Goal: Information Seeking & Learning: Learn about a topic

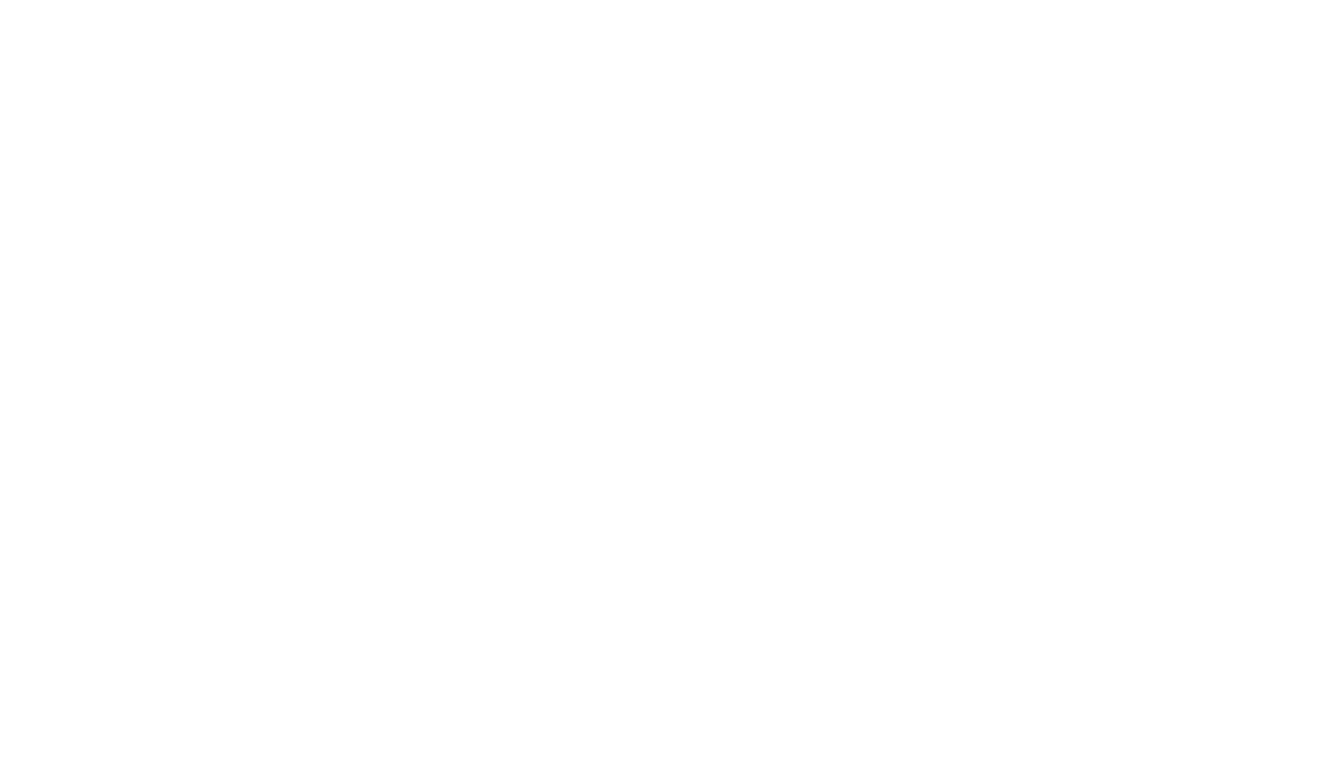
scroll to position [0, 7]
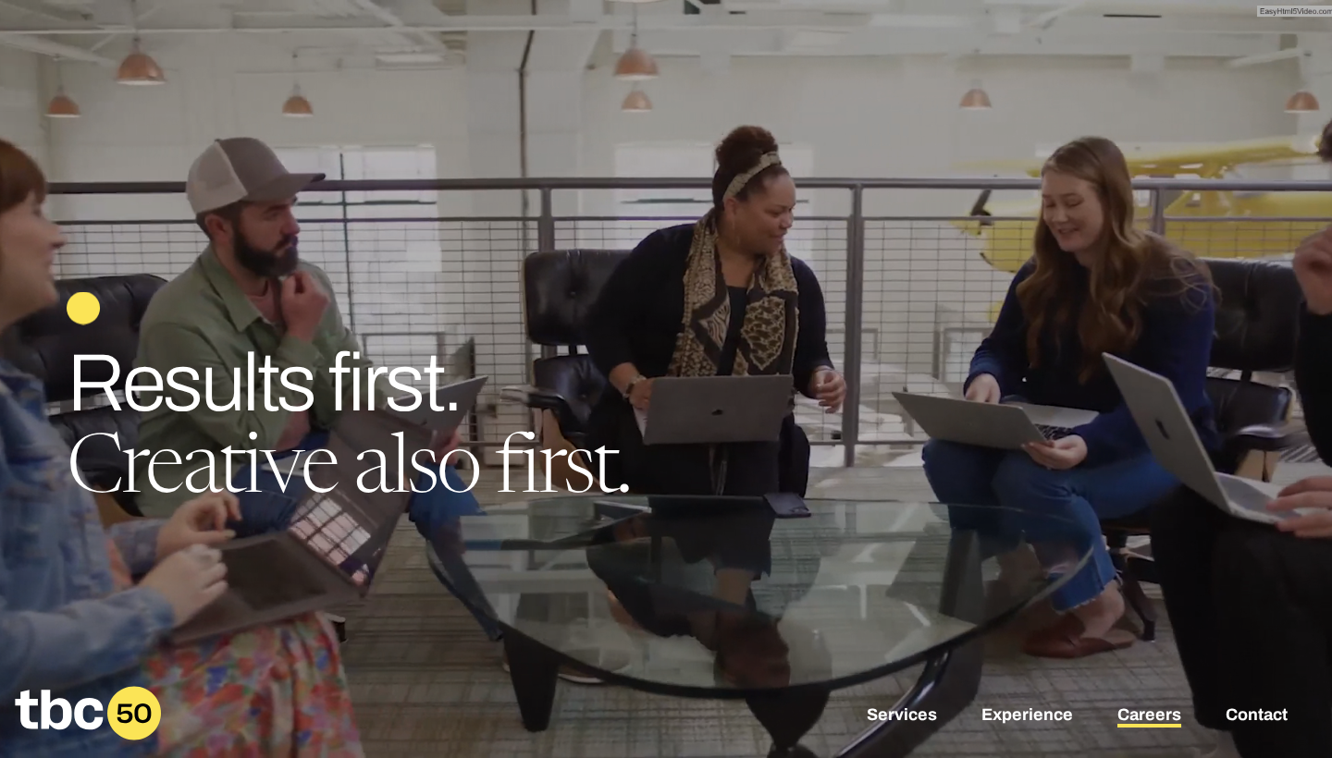
click at [1151, 723] on link "Careers" at bounding box center [1149, 717] width 64 height 22
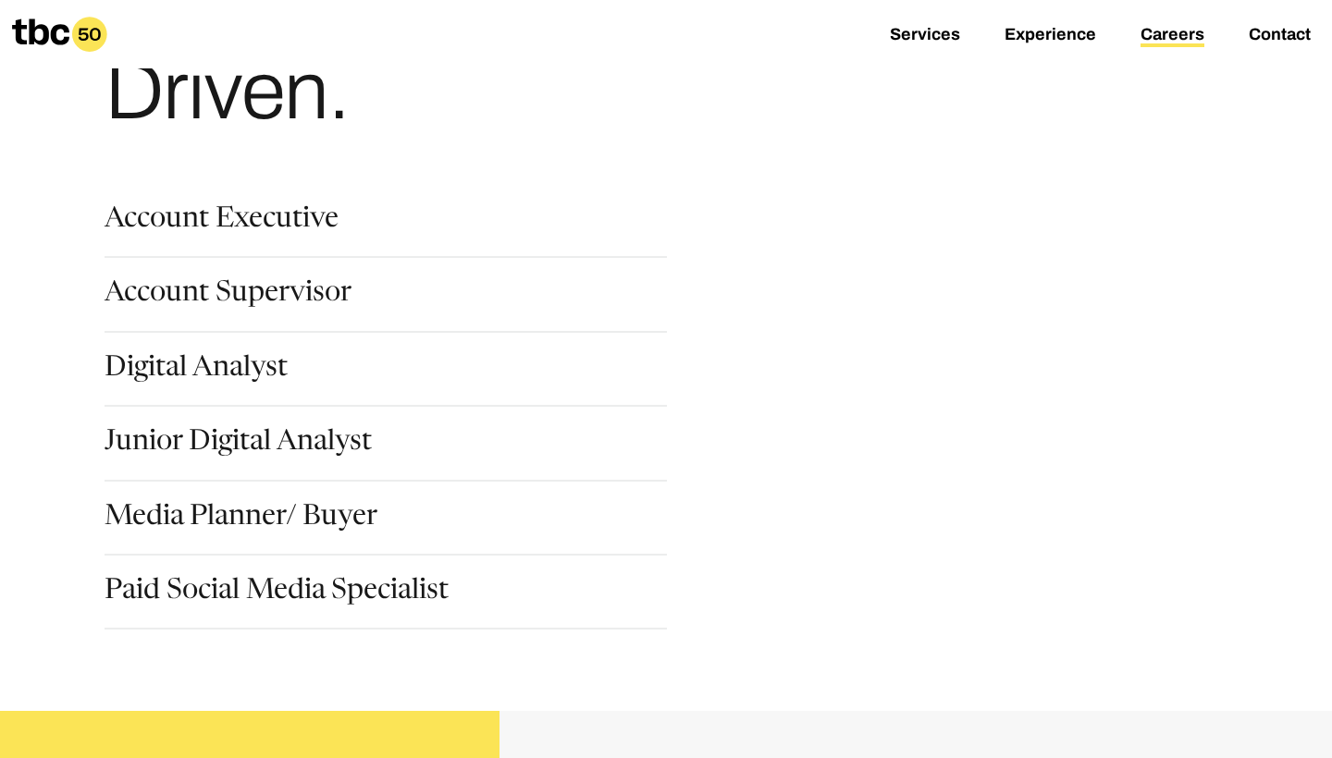
scroll to position [179, 0]
click at [285, 447] on link "Junior Digital Analyst" at bounding box center [238, 444] width 267 height 31
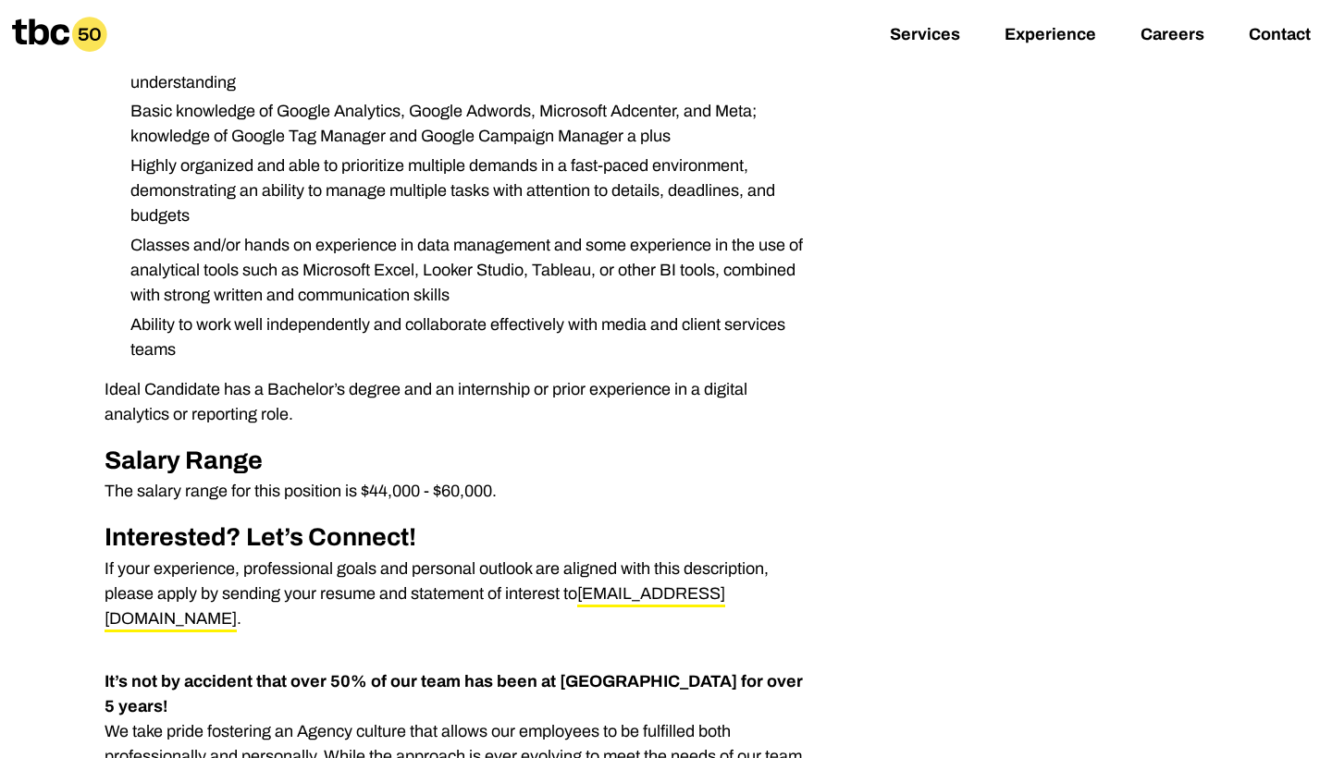
scroll to position [839, 0]
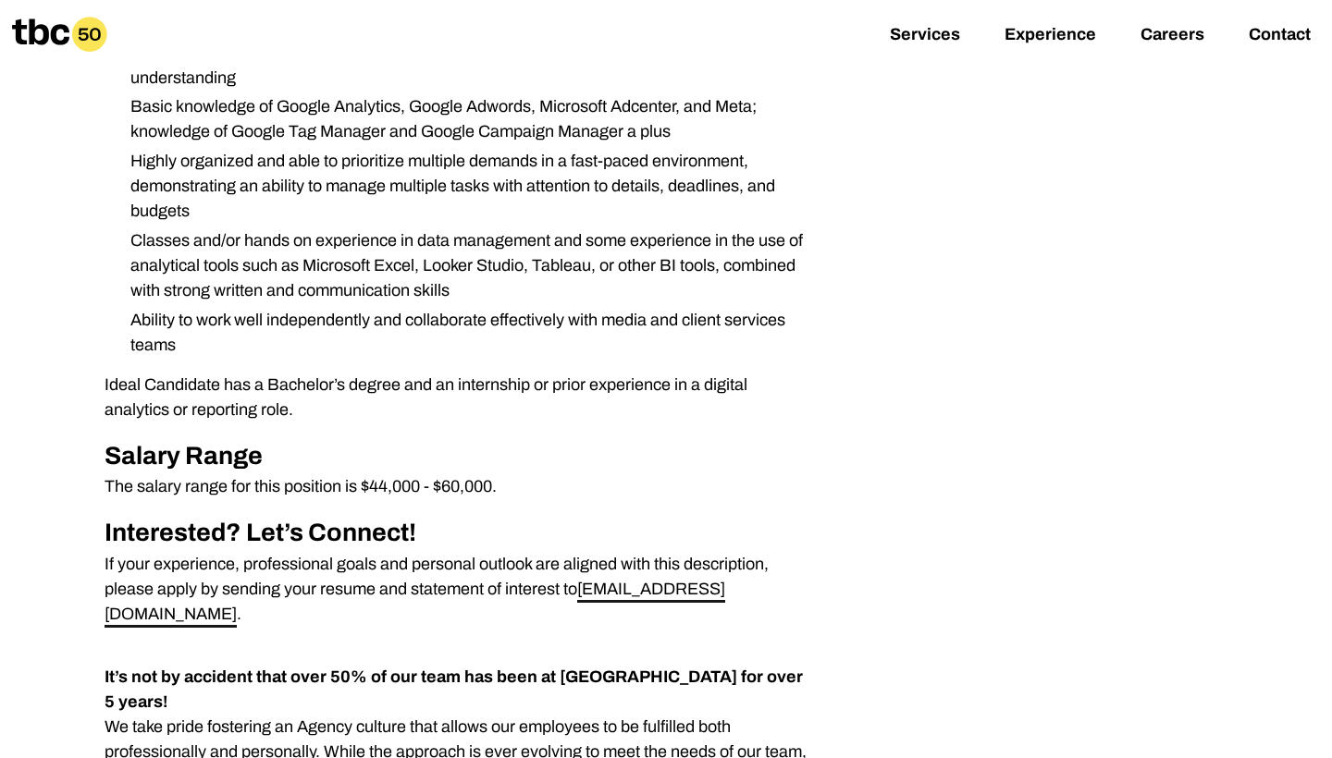
click at [635, 587] on link "[EMAIL_ADDRESS][DOMAIN_NAME]" at bounding box center [415, 604] width 621 height 48
drag, startPoint x: 727, startPoint y: 588, endPoint x: 687, endPoint y: 572, distance: 43.1
drag, startPoint x: 579, startPoint y: 587, endPoint x: 725, endPoint y: 589, distance: 146.2
click at [725, 589] on p "If your experience, professional goals and personal outlook are aligned with th…" at bounding box center [460, 589] width 710 height 75
copy p "[EMAIL_ADDRESS][DOMAIN_NAME]"
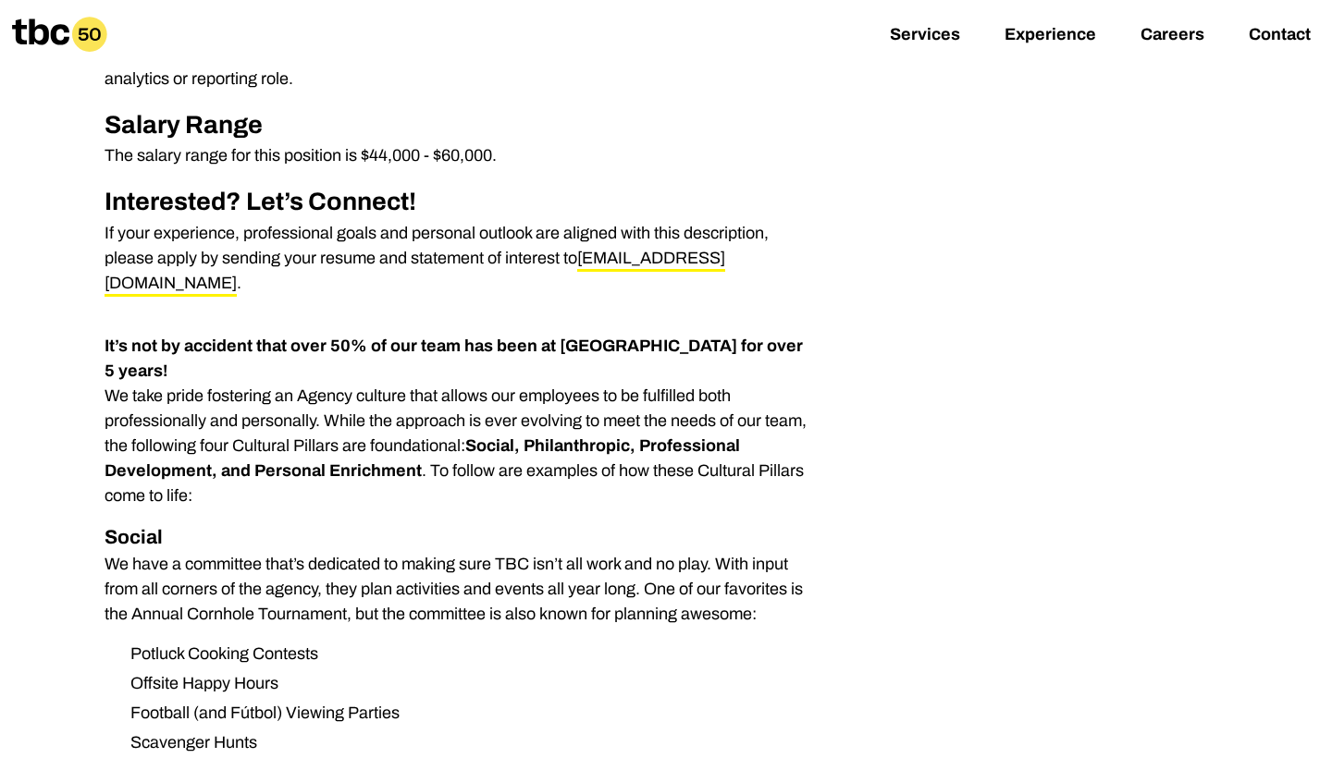
scroll to position [1167, 0]
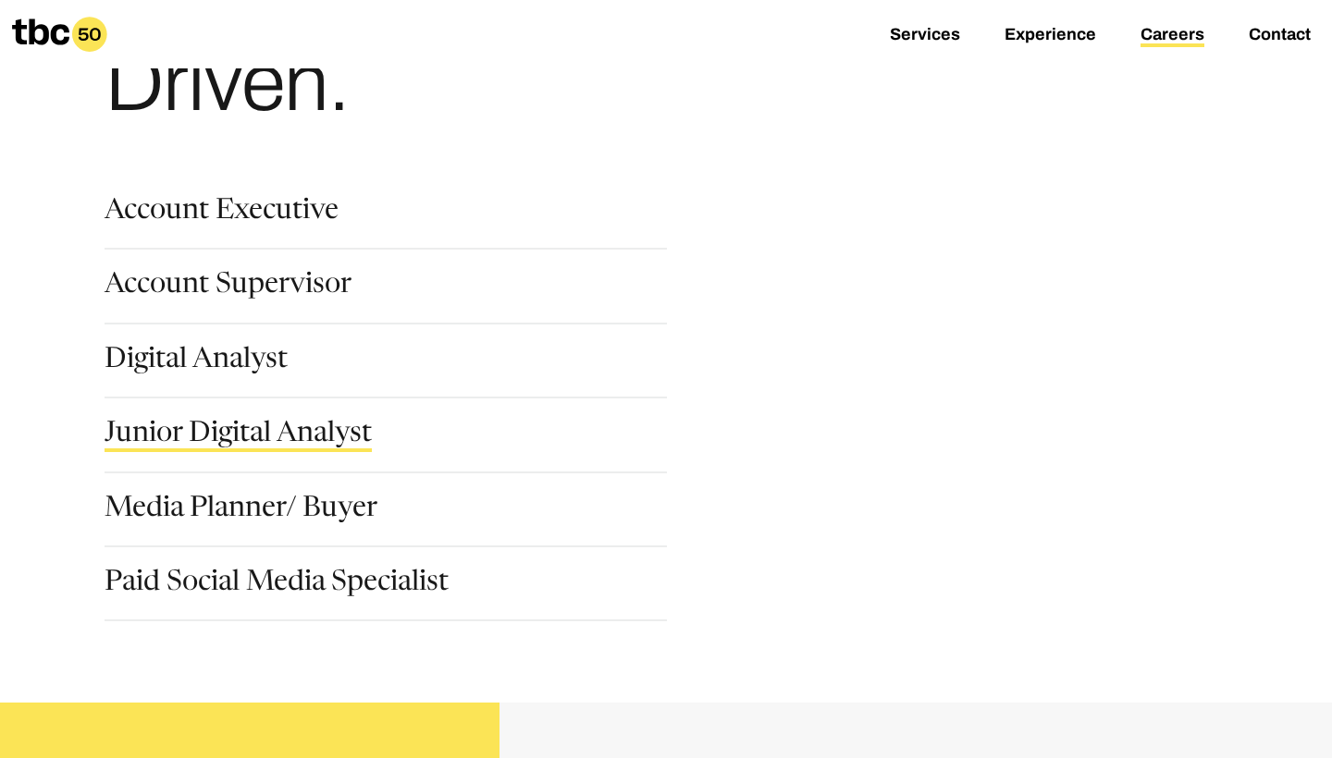
scroll to position [196, 0]
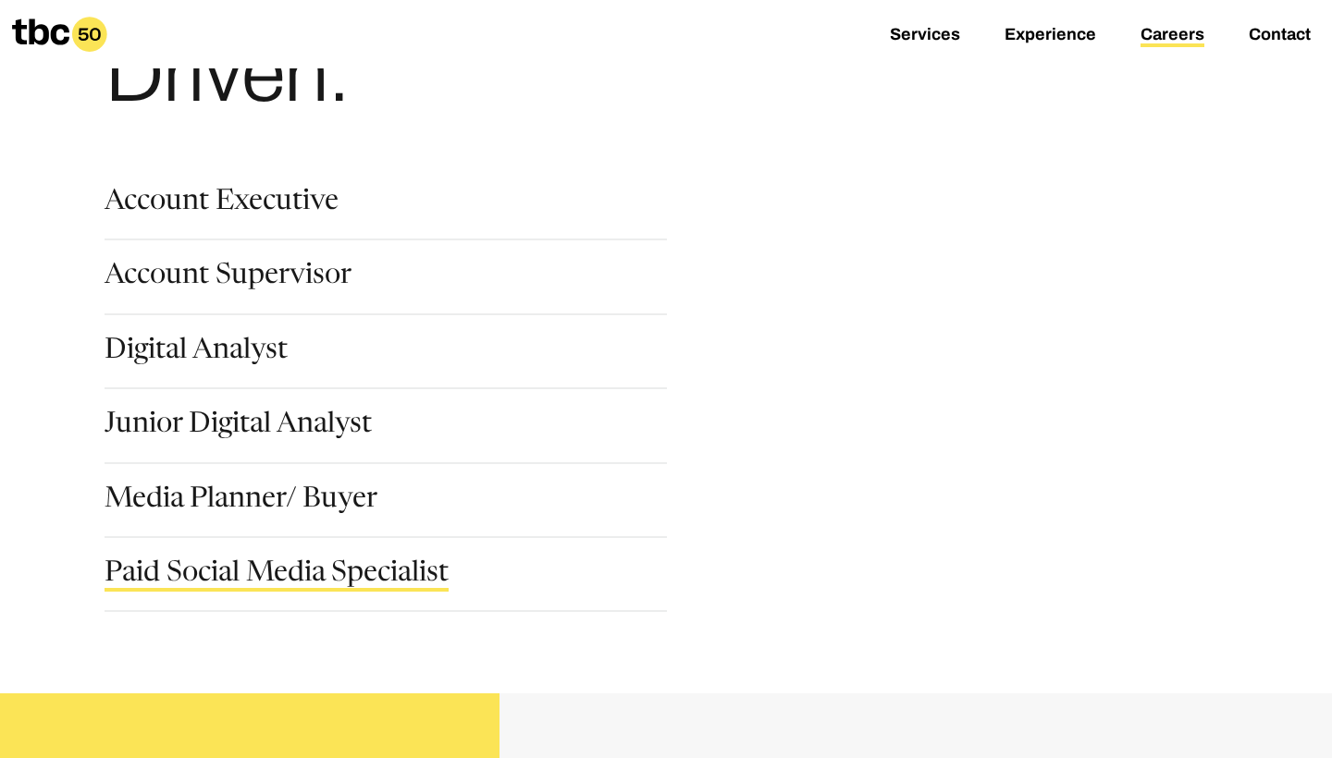
click at [306, 578] on link "Paid Social Media Specialist" at bounding box center [277, 576] width 344 height 31
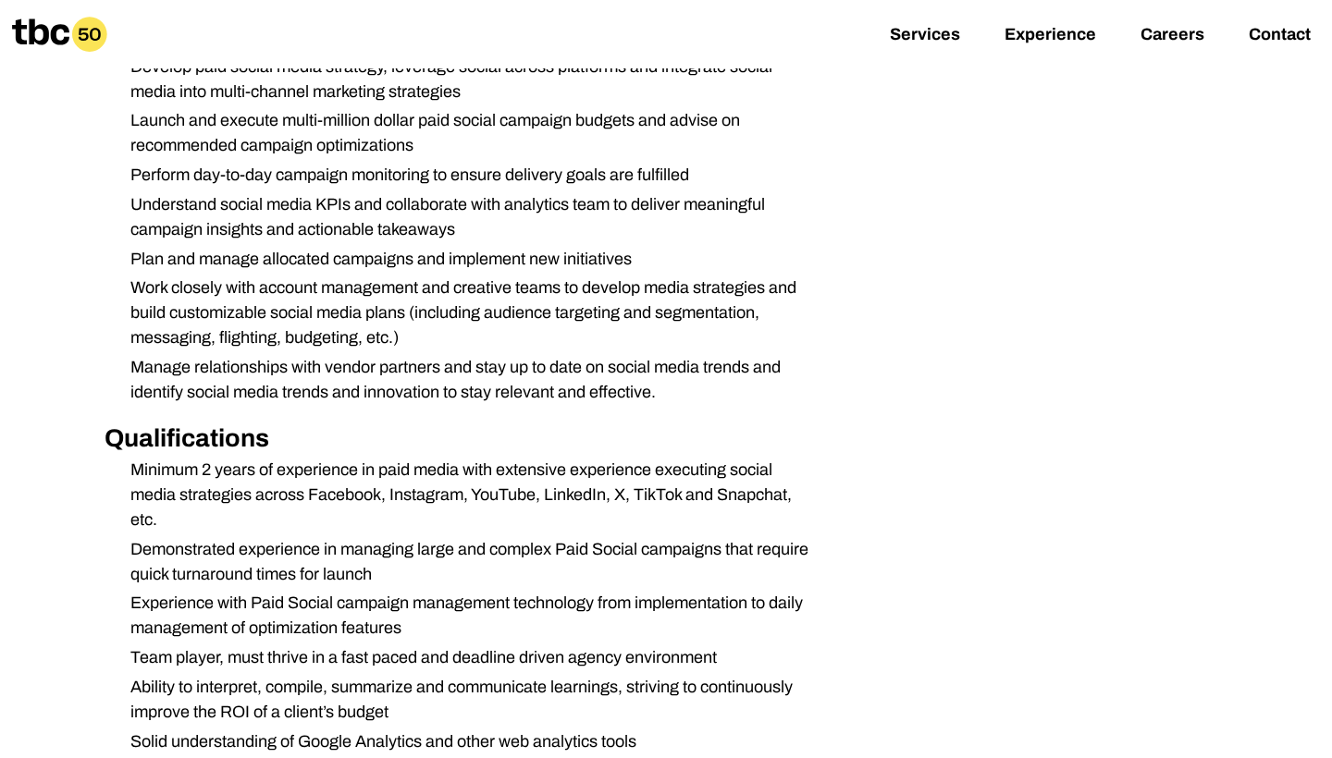
scroll to position [729, 0]
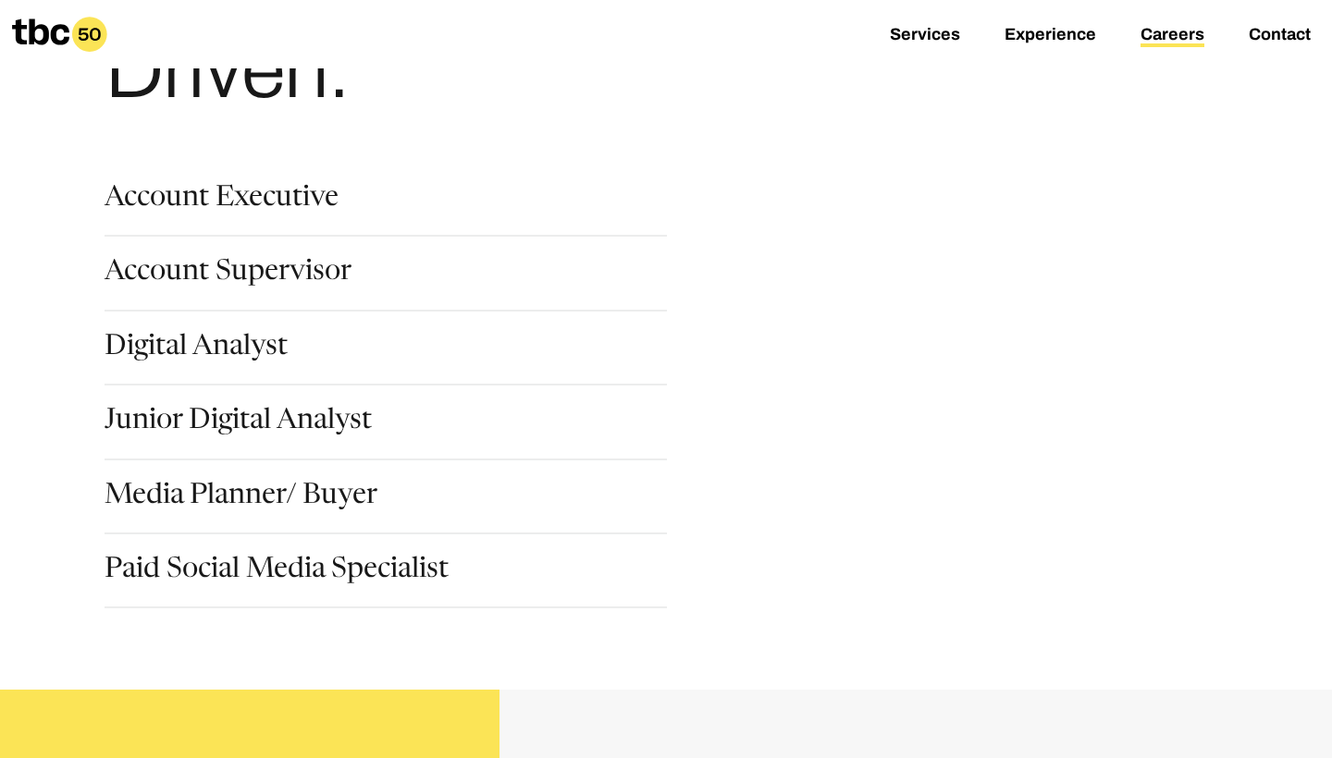
scroll to position [240, 0]
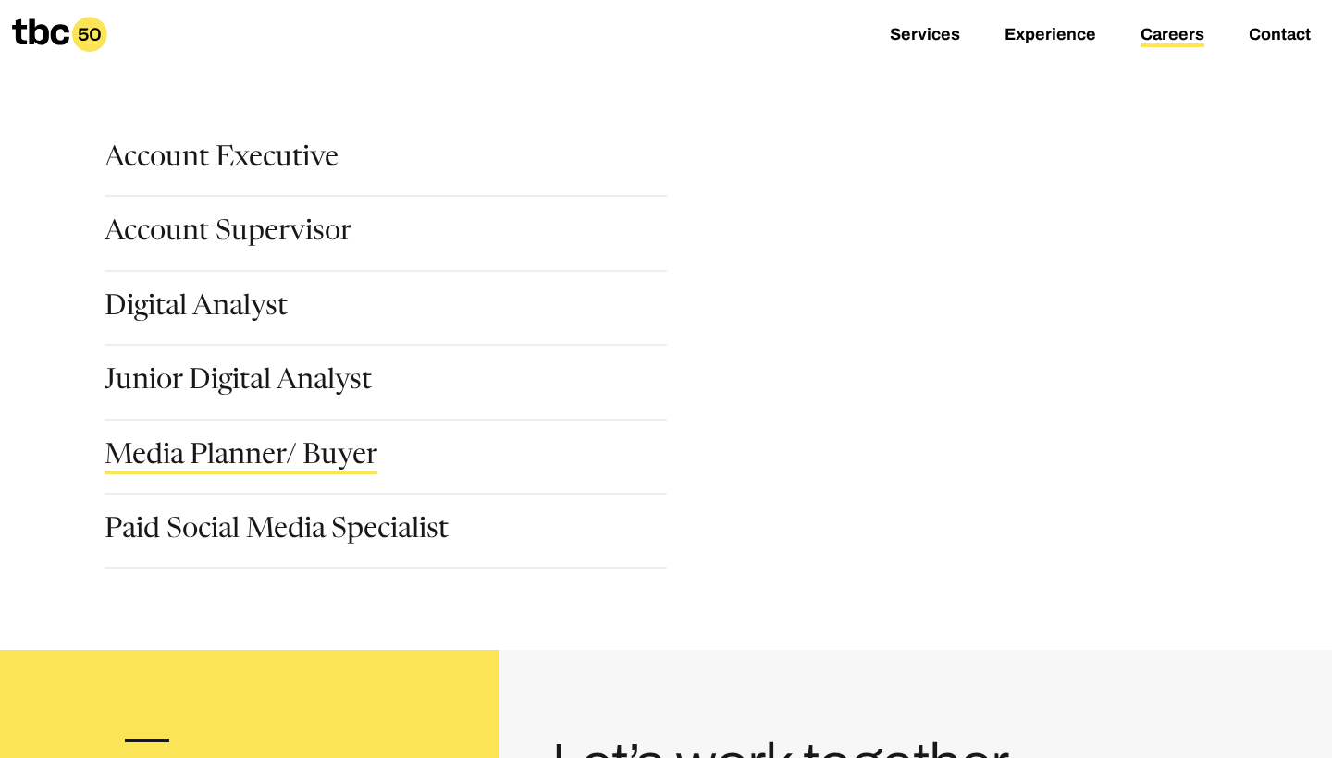
click at [302, 451] on link "Media Planner/ Buyer" at bounding box center [241, 458] width 273 height 31
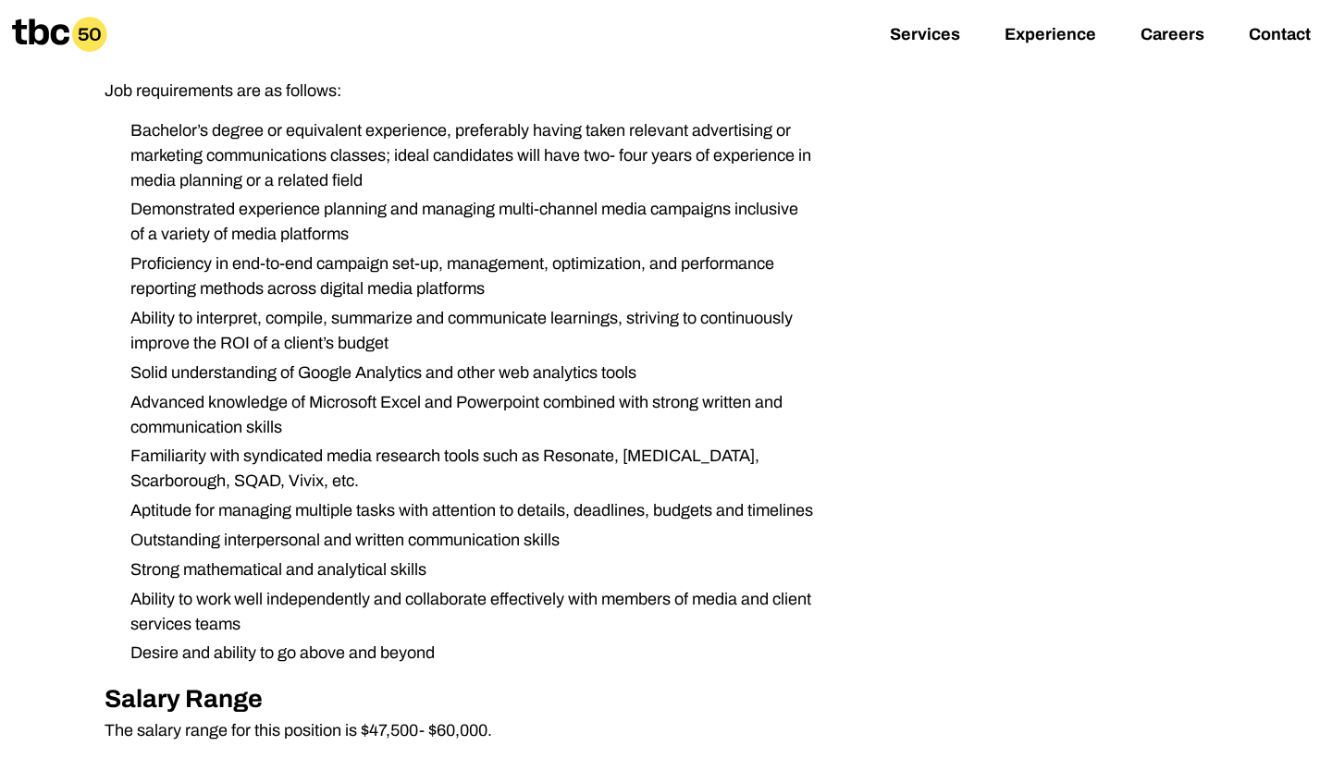
scroll to position [1050, 0]
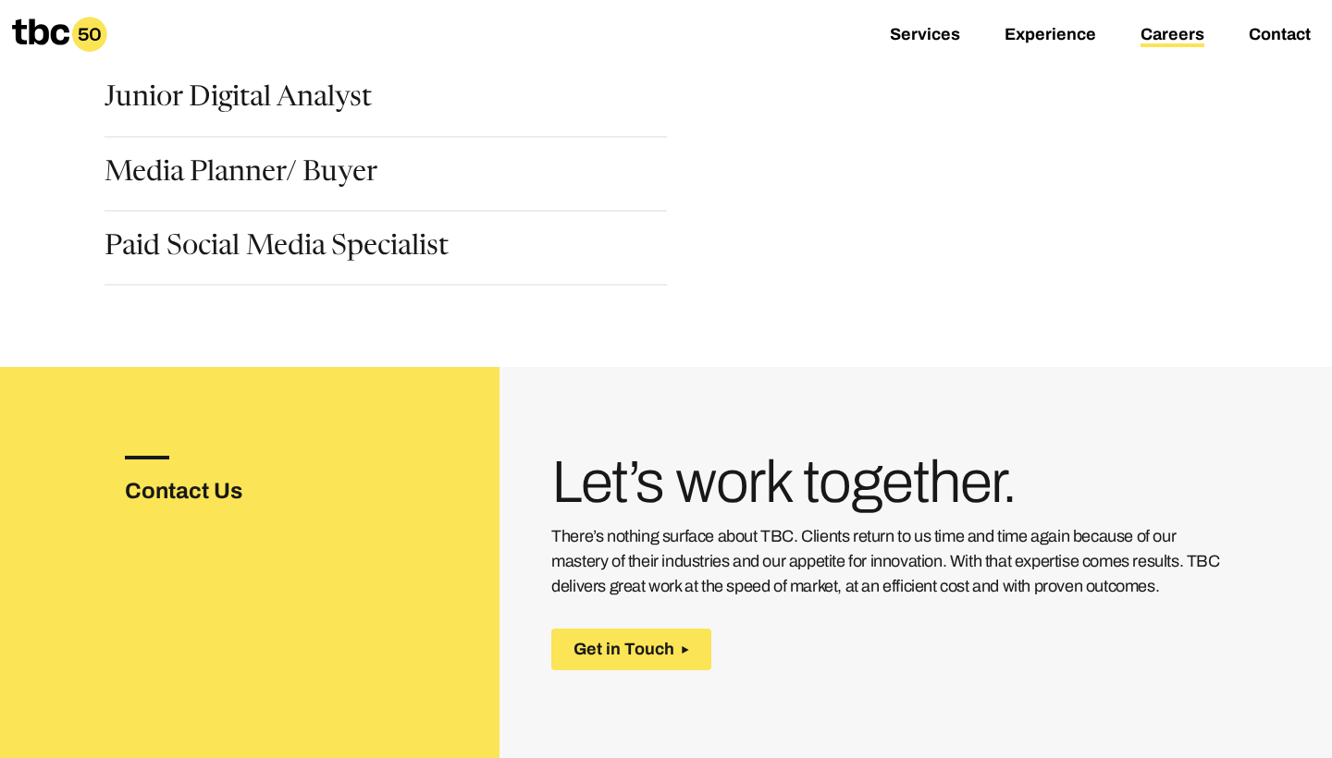
scroll to position [527, 0]
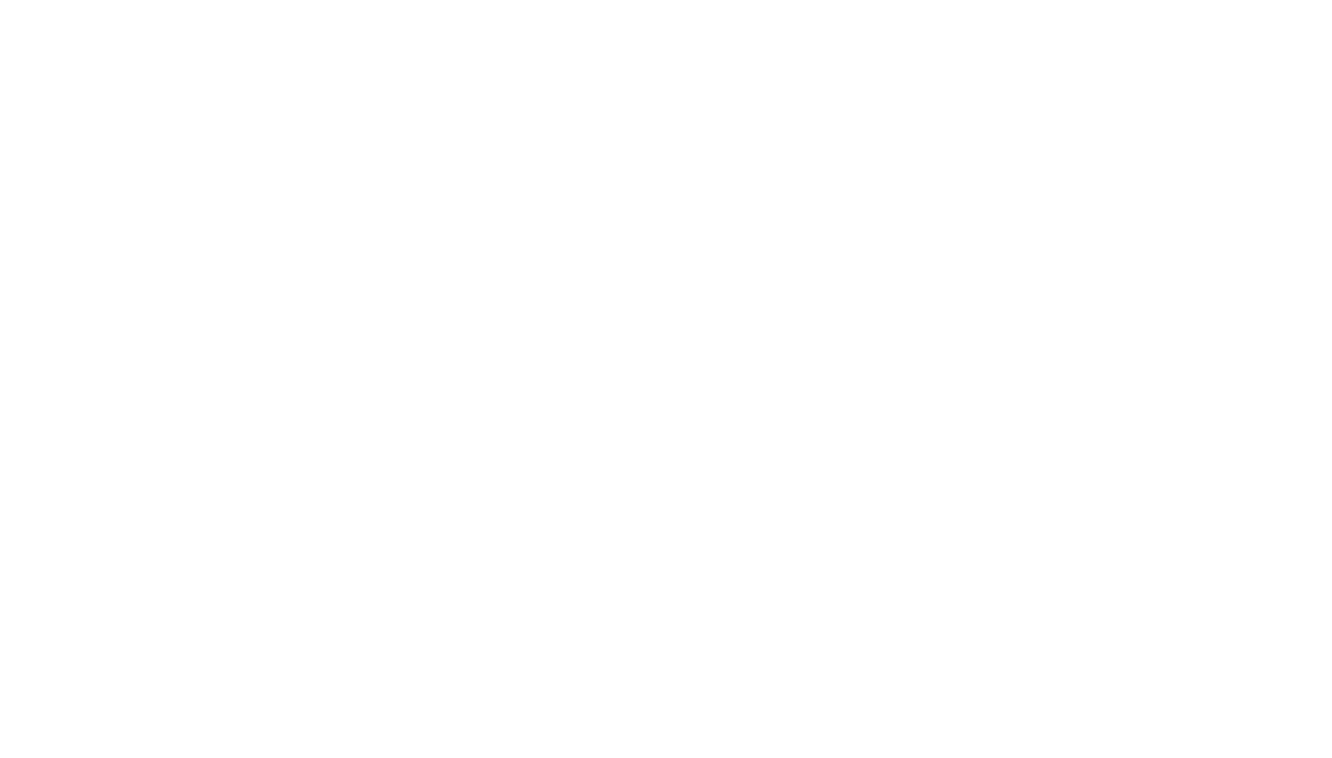
scroll to position [0, 7]
